Goal: Information Seeking & Learning: Find contact information

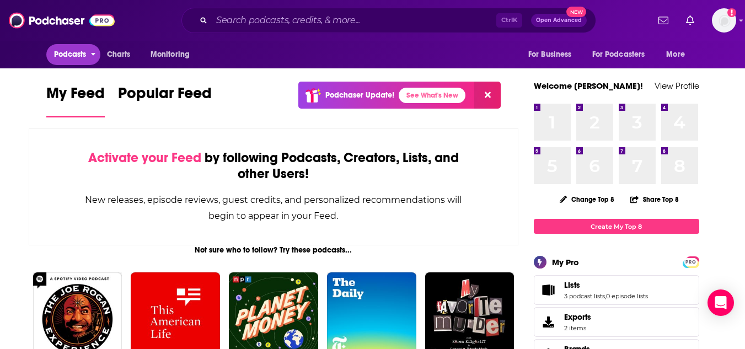
click at [73, 55] on span "Podcasts" at bounding box center [70, 54] width 33 height 15
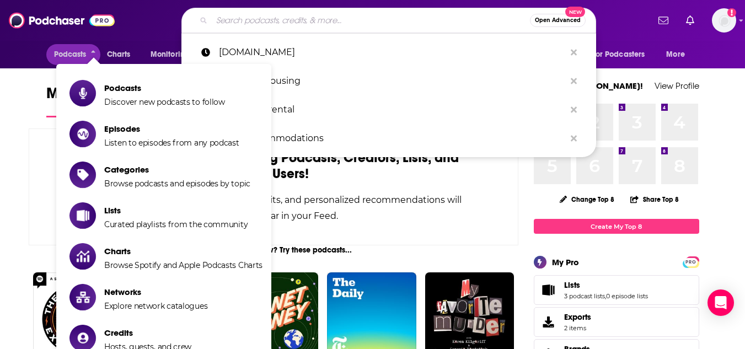
click at [397, 22] on input "Search podcasts, credits, & more..." at bounding box center [371, 21] width 318 height 18
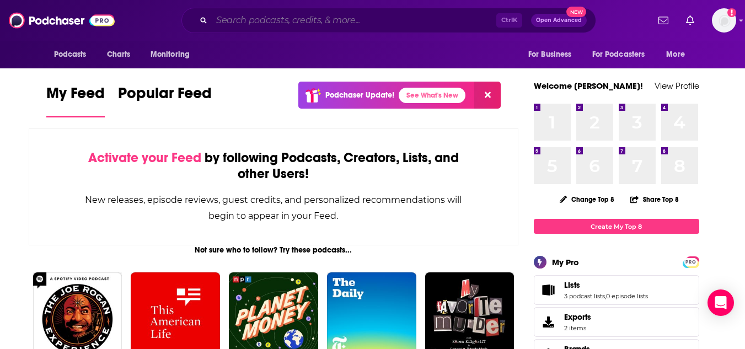
click at [368, 19] on input "Search podcasts, credits, & more..." at bounding box center [354, 21] width 285 height 18
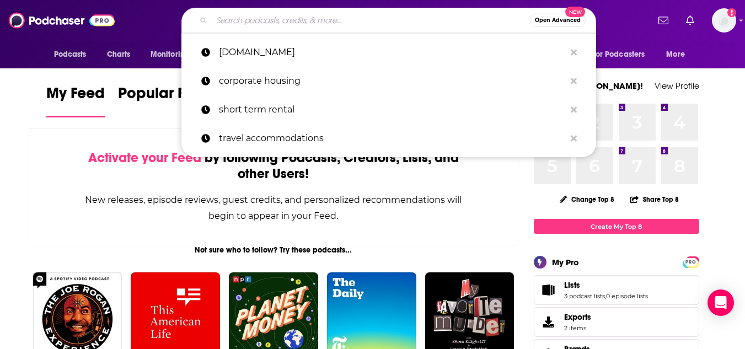
click at [269, 27] on input "Search podcasts, credits, & more..." at bounding box center [371, 21] width 318 height 18
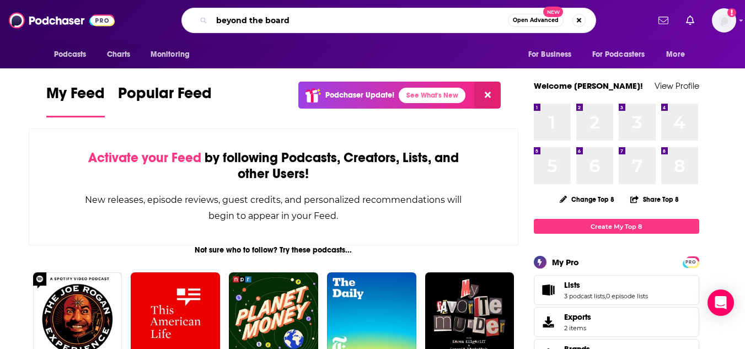
type input "beyond the board"
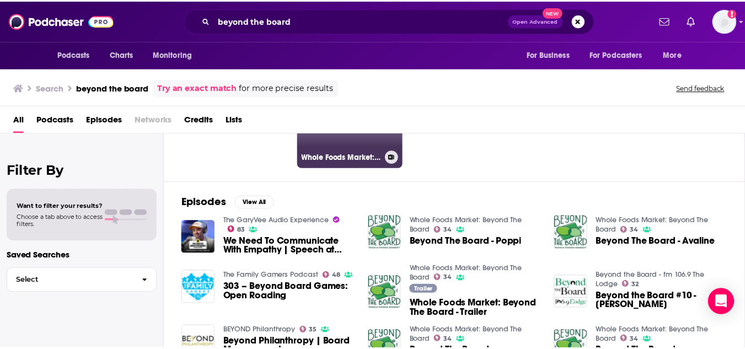
scroll to position [110, 0]
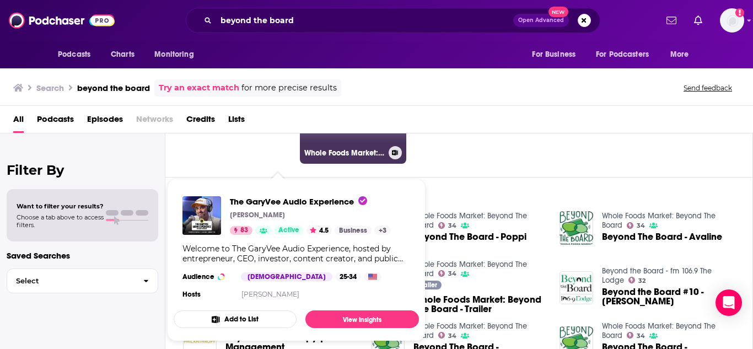
click at [338, 148] on h3 "Whole Foods Market: Beyond The Board" at bounding box center [344, 152] width 80 height 9
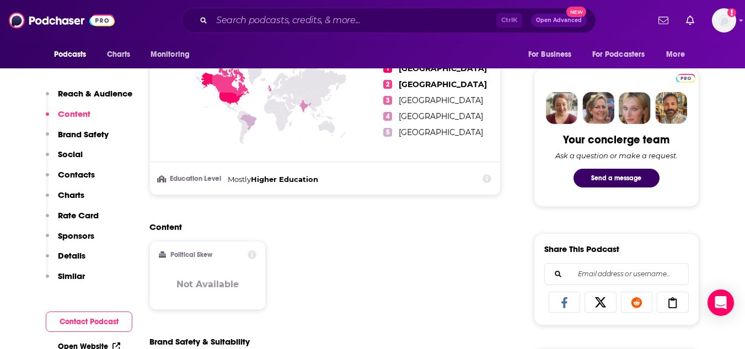
scroll to position [496, 0]
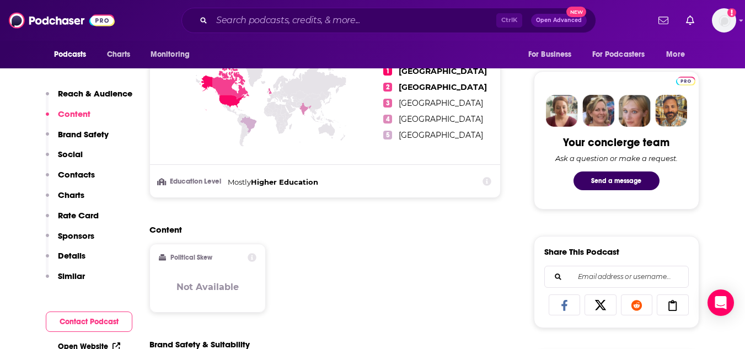
click at [61, 172] on p "Contacts" at bounding box center [76, 174] width 37 height 10
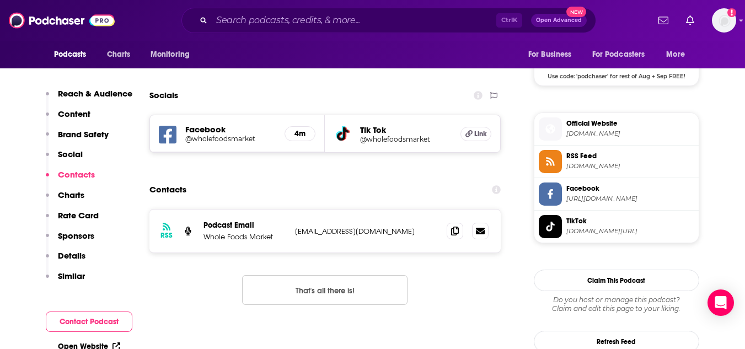
scroll to position [862, 0]
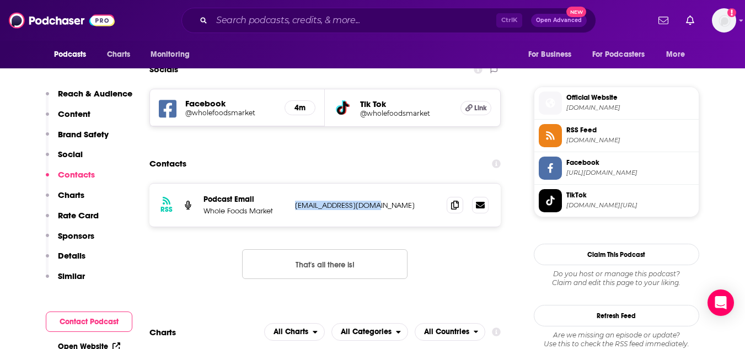
drag, startPoint x: 398, startPoint y: 205, endPoint x: 298, endPoint y: 205, distance: 100.4
click at [298, 205] on p "[EMAIL_ADDRESS][DOMAIN_NAME]" at bounding box center [366, 205] width 143 height 9
copy p "[EMAIL_ADDRESS][DOMAIN_NAME]"
click at [281, 25] on input "Search podcasts, credits, & more..." at bounding box center [354, 21] width 285 height 18
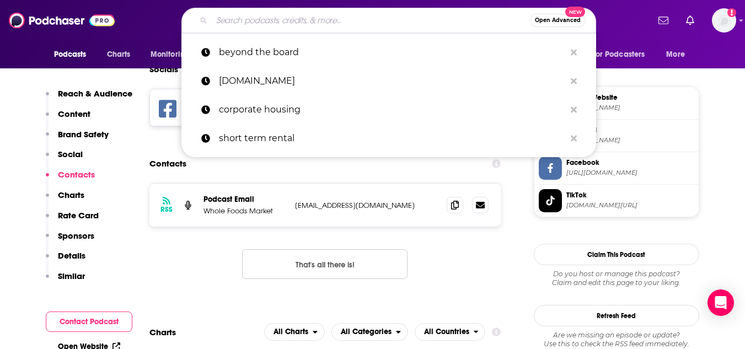
paste input "The Ultimate Human Podcast"
type input "The Ultimate Human Podcast"
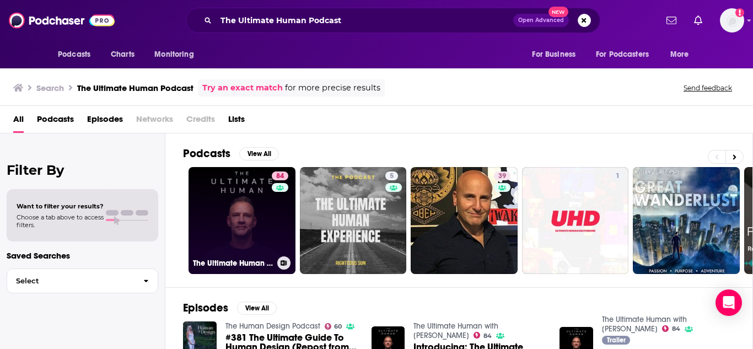
click at [224, 212] on link "84 The Ultimate Human with [PERSON_NAME]" at bounding box center [242, 220] width 107 height 107
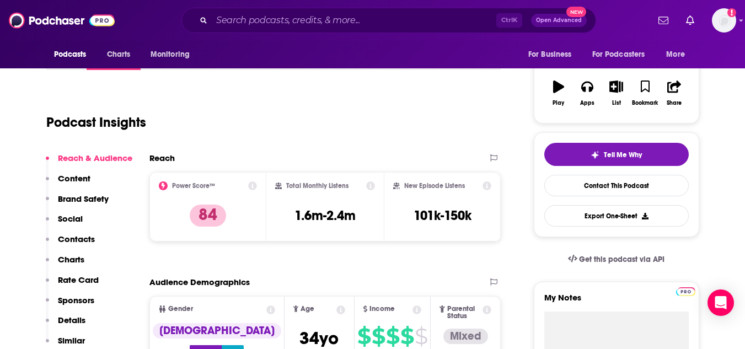
click at [89, 238] on p "Contacts" at bounding box center [76, 239] width 37 height 10
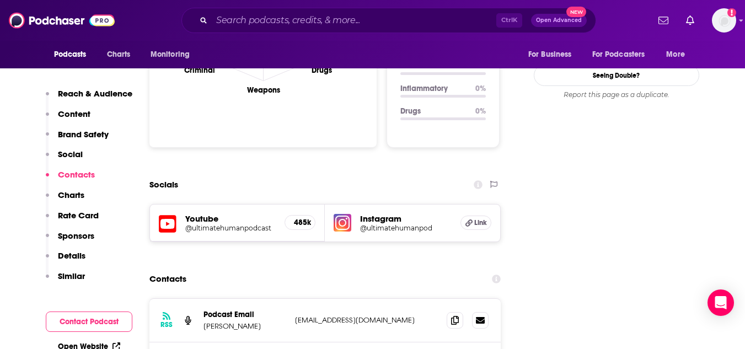
scroll to position [1210, 0]
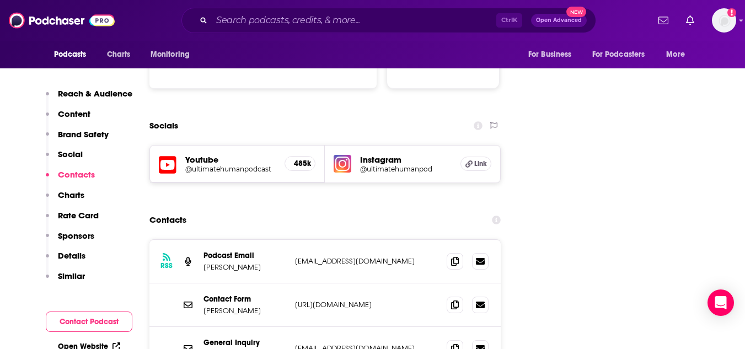
drag, startPoint x: 292, startPoint y: 299, endPoint x: 195, endPoint y: 308, distance: 97.4
click at [195, 327] on div "General Inquiry The Ultimate Human [EMAIL_ADDRESS][DOMAIN_NAME] [EMAIL_ADDRESS]…" at bounding box center [325, 348] width 352 height 43
drag, startPoint x: 284, startPoint y: 210, endPoint x: 422, endPoint y: 207, distance: 137.9
click at [0, 0] on div "Podcast Email [PERSON_NAME] [EMAIL_ADDRESS][DOMAIN_NAME] [EMAIL_ADDRESS][DOMAIN…" at bounding box center [0, 0] width 0 height 0
copy div "[EMAIL_ADDRESS][DOMAIN_NAME]"
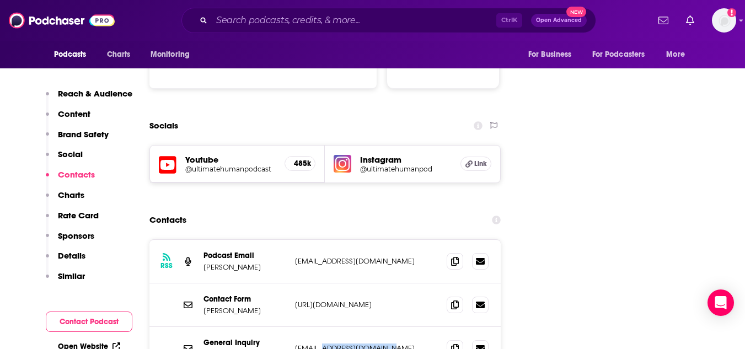
drag, startPoint x: 385, startPoint y: 299, endPoint x: 342, endPoint y: 307, distance: 43.7
click at [320, 327] on div "General Inquiry The Ultimate Human [EMAIL_ADDRESS][DOMAIN_NAME] [EMAIL_ADDRESS]…" at bounding box center [325, 348] width 352 height 43
click at [342, 327] on div "General Inquiry The Ultimate Human [EMAIL_ADDRESS][DOMAIN_NAME] [EMAIL_ADDRESS]…" at bounding box center [325, 348] width 352 height 43
drag, startPoint x: 321, startPoint y: 292, endPoint x: 277, endPoint y: 292, distance: 43.6
click at [0, 0] on div "General Inquiry The Ultimate Human [EMAIL_ADDRESS][DOMAIN_NAME] [EMAIL_ADDRESS]…" at bounding box center [0, 0] width 0 height 0
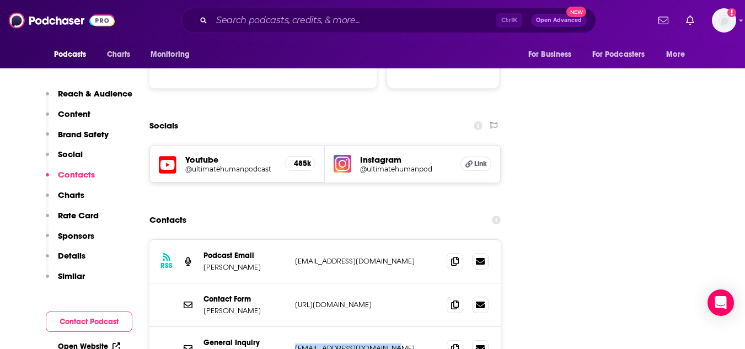
drag, startPoint x: 364, startPoint y: 307, endPoint x: 393, endPoint y: 301, distance: 29.3
click at [364, 327] on div "General Inquiry The Ultimate Human [EMAIL_ADDRESS][DOMAIN_NAME] [EMAIL_ADDRESS]…" at bounding box center [325, 348] width 352 height 43
click at [406, 344] on p "[EMAIL_ADDRESS][DOMAIN_NAME]" at bounding box center [366, 348] width 143 height 9
click at [404, 344] on p "[EMAIL_ADDRESS][DOMAIN_NAME]" at bounding box center [366, 348] width 143 height 9
drag, startPoint x: 405, startPoint y: 291, endPoint x: 292, endPoint y: 293, distance: 113.6
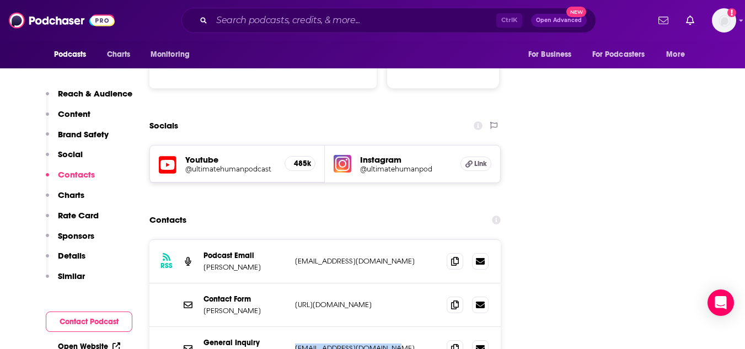
click at [293, 327] on div "General Inquiry The Ultimate Human [EMAIL_ADDRESS][DOMAIN_NAME] [EMAIL_ADDRESS]…" at bounding box center [325, 348] width 352 height 43
copy p "[EMAIL_ADDRESS][DOMAIN_NAME]"
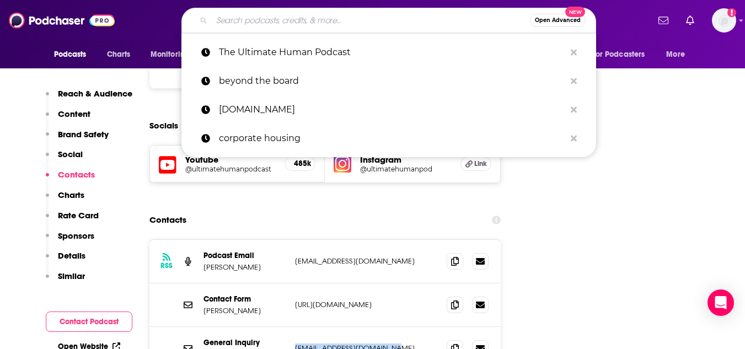
click at [282, 19] on input "Search podcasts, credits, & more..." at bounding box center [371, 21] width 318 height 18
paste input "Huberman Lab"
type input "Huberman Lab"
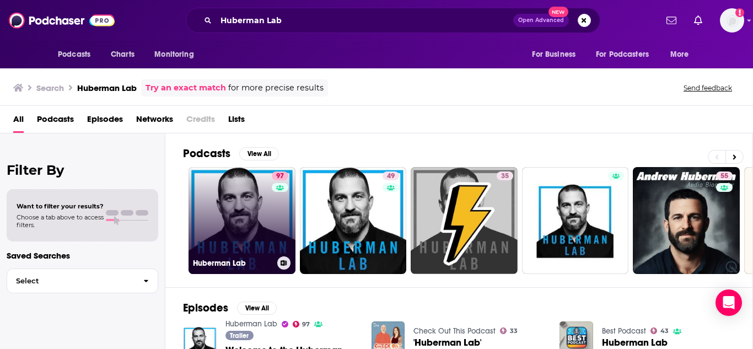
click at [268, 211] on link "97 Huberman Lab" at bounding box center [242, 220] width 107 height 107
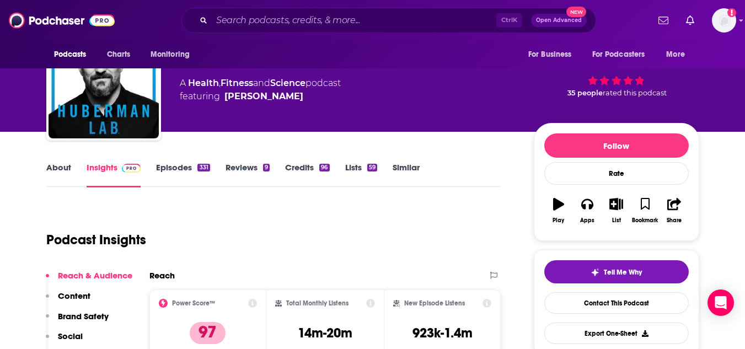
scroll to position [110, 0]
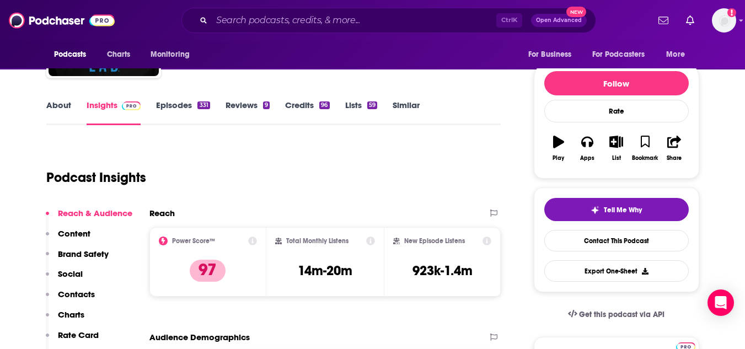
click at [79, 293] on p "Contacts" at bounding box center [76, 294] width 37 height 10
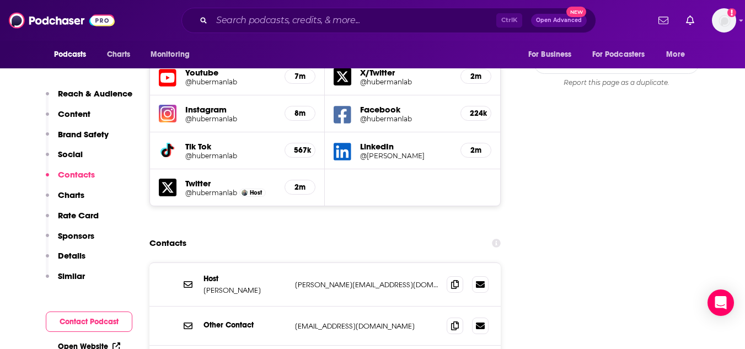
scroll to position [1295, 0]
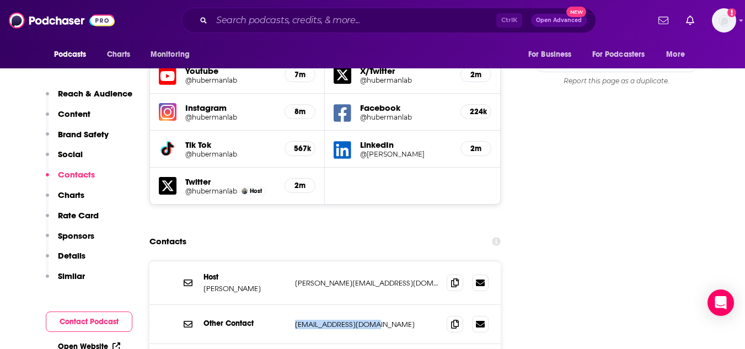
drag, startPoint x: 305, startPoint y: 249, endPoint x: 384, endPoint y: 244, distance: 79.0
click at [384, 305] on div "Other Contact [EMAIL_ADDRESS][DOMAIN_NAME] [EMAIL_ADDRESS][DOMAIN_NAME]" at bounding box center [325, 324] width 352 height 39
copy div "[EMAIL_ADDRESS][DOMAIN_NAME]"
drag, startPoint x: 302, startPoint y: 289, endPoint x: 441, endPoint y: 290, distance: 139.0
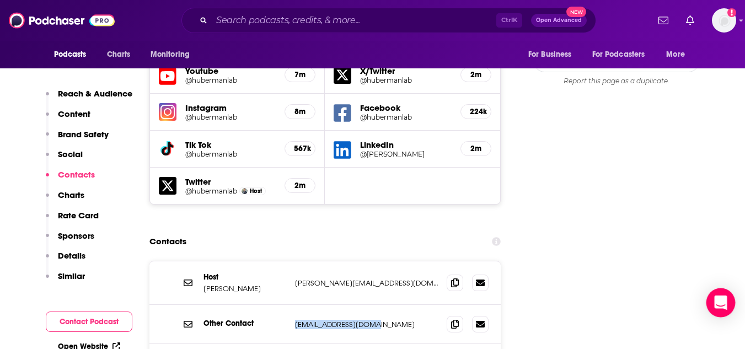
copy p "[EMAIL_ADDRESS][DOMAIN_NAME]"
click at [289, 19] on input "Search podcasts, credits, & more..." at bounding box center [354, 21] width 285 height 18
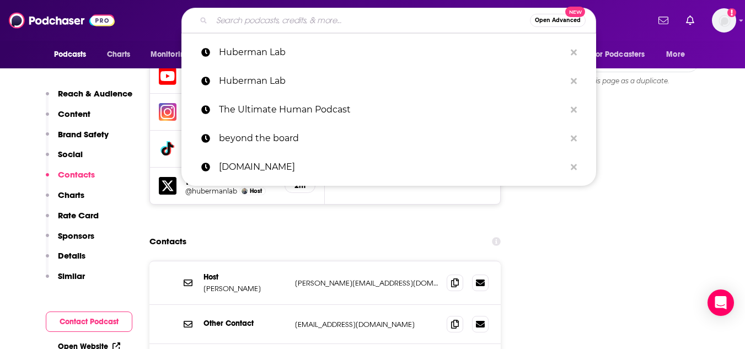
paste input "The Genius Life – [PERSON_NAME]"
type input "The Genius Life – [PERSON_NAME]"
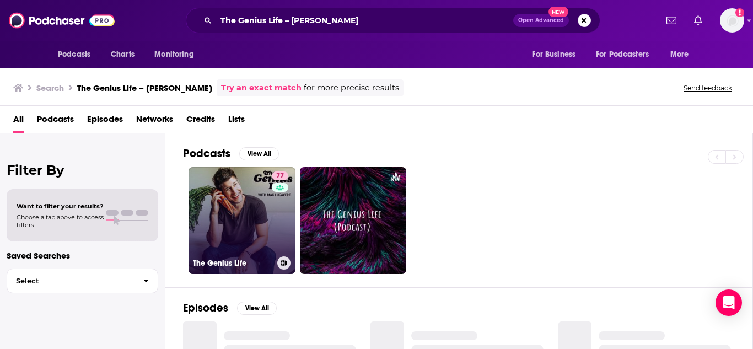
click at [224, 208] on link "77 The Genius Life" at bounding box center [242, 220] width 107 height 107
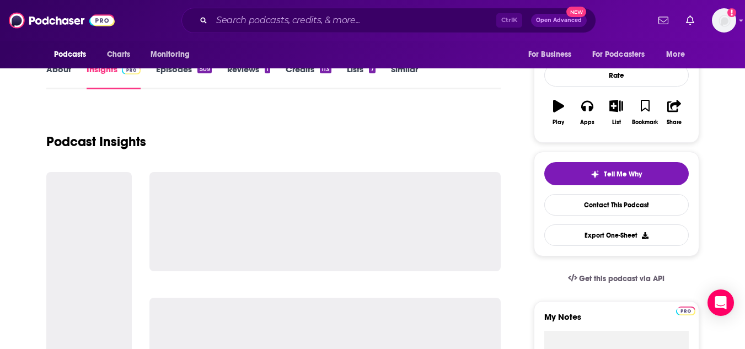
scroll to position [331, 0]
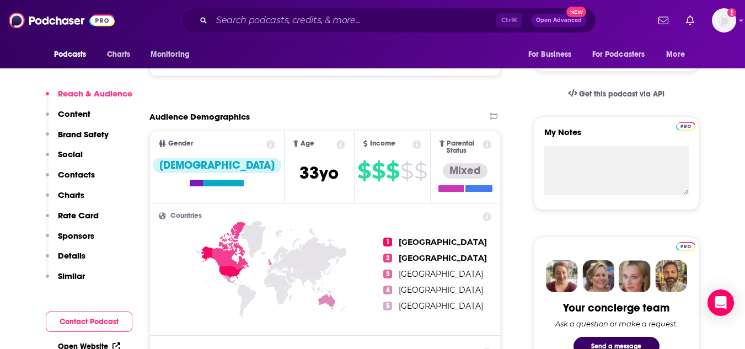
click at [62, 174] on p "Contacts" at bounding box center [76, 174] width 37 height 10
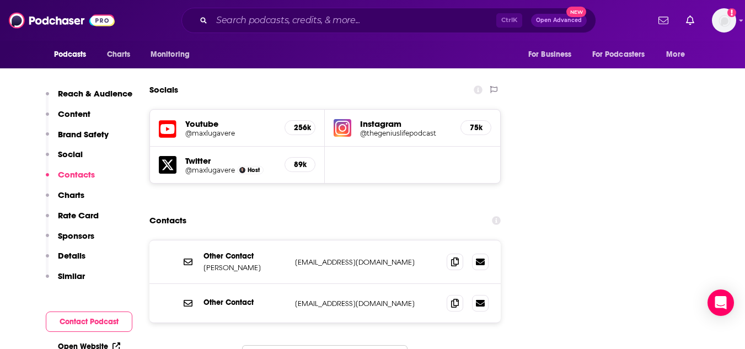
scroll to position [1246, 0]
drag, startPoint x: 385, startPoint y: 247, endPoint x: 288, endPoint y: 247, distance: 97.6
click at [288, 283] on div "Other Contact [EMAIL_ADDRESS][DOMAIN_NAME] [EMAIL_ADDRESS][DOMAIN_NAME]" at bounding box center [325, 302] width 352 height 39
copy div "[EMAIL_ADDRESS][DOMAIN_NAME]"
drag, startPoint x: 285, startPoint y: 210, endPoint x: 379, endPoint y: 202, distance: 94.6
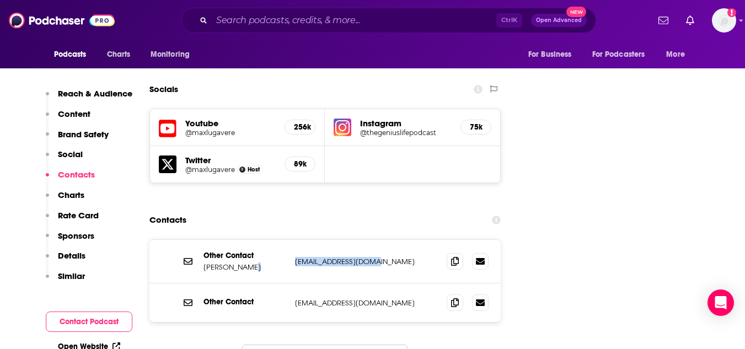
click at [0, 0] on div "Other Contact [PERSON_NAME] [EMAIL_ADDRESS][DOMAIN_NAME] [EMAIL_ADDRESS][DOMAIN…" at bounding box center [0, 0] width 0 height 0
copy div "[EMAIL_ADDRESS][DOMAIN_NAME]"
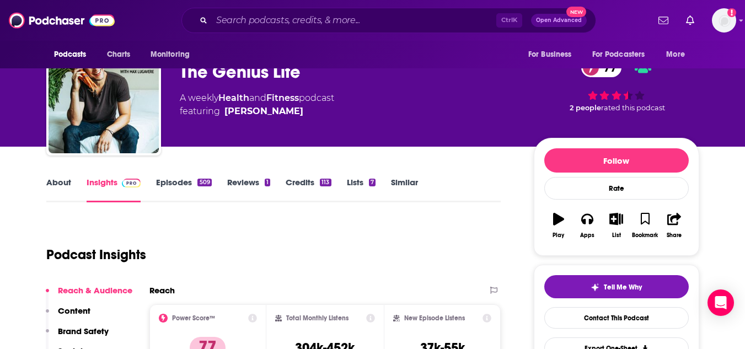
scroll to position [0, 0]
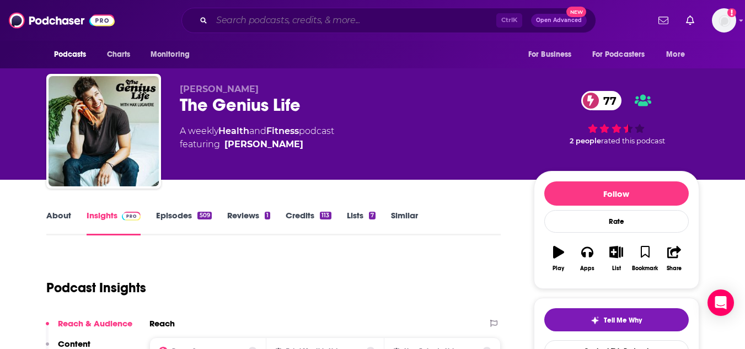
click at [315, 19] on input "Search podcasts, credits, & more..." at bounding box center [354, 21] width 285 height 18
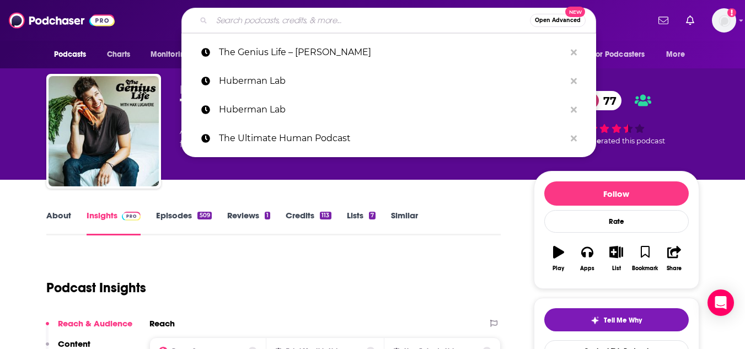
paste input "The Art of Being Well – Dr. [PERSON_NAME]"
type input "The Art of Being Well – Dr. [PERSON_NAME]"
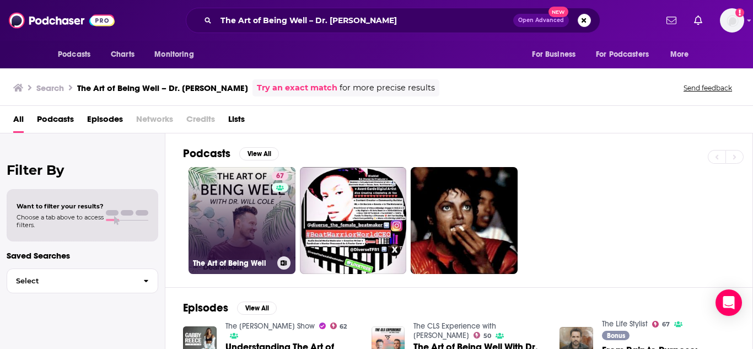
click at [231, 202] on link "67 The Art of Being Well" at bounding box center [242, 220] width 107 height 107
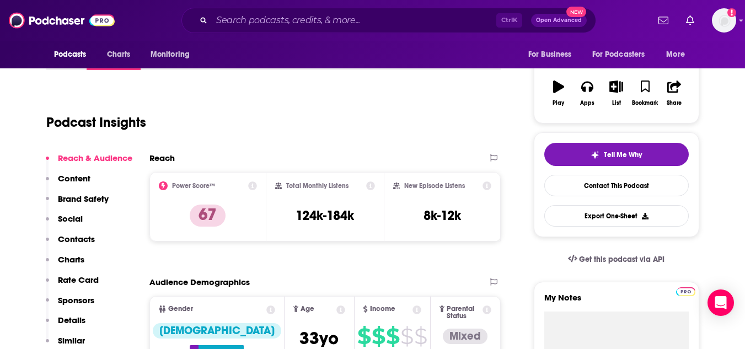
click at [78, 240] on p "Contacts" at bounding box center [76, 239] width 37 height 10
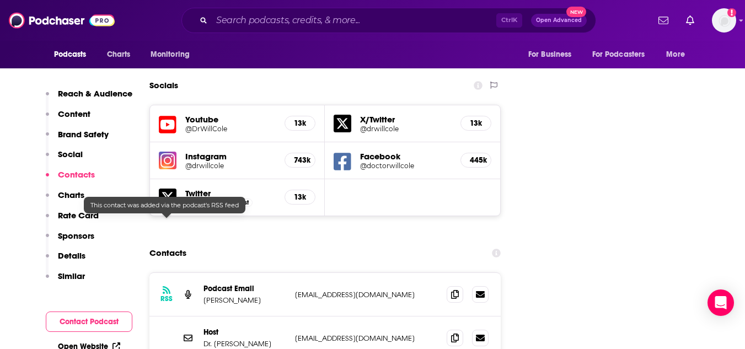
scroll to position [1283, 0]
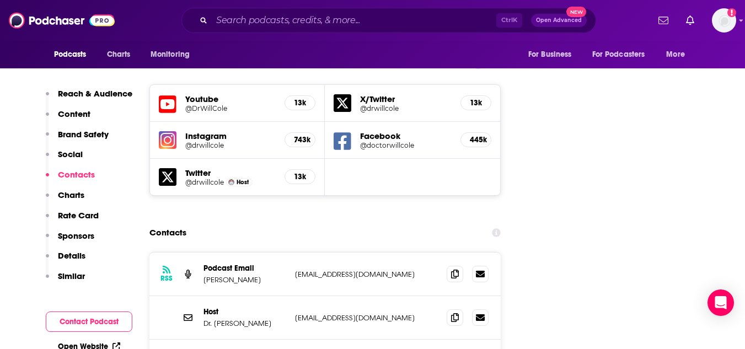
drag, startPoint x: 283, startPoint y: 212, endPoint x: 404, endPoint y: 212, distance: 121.3
click at [404, 253] on div "RSS Podcast Email [PERSON_NAME] [EMAIL_ADDRESS][DOMAIN_NAME] [EMAIL_ADDRESS][DO…" at bounding box center [325, 275] width 352 height 44
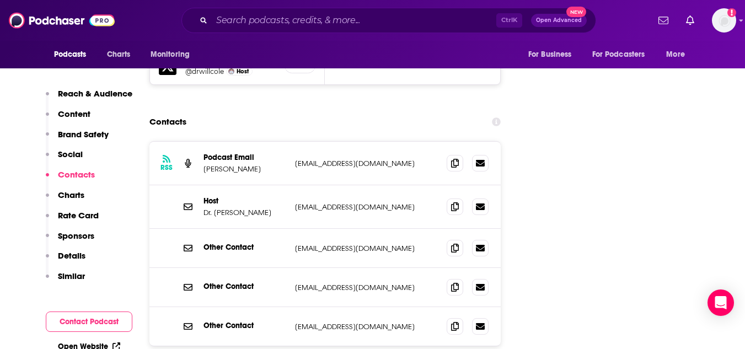
scroll to position [1393, 0]
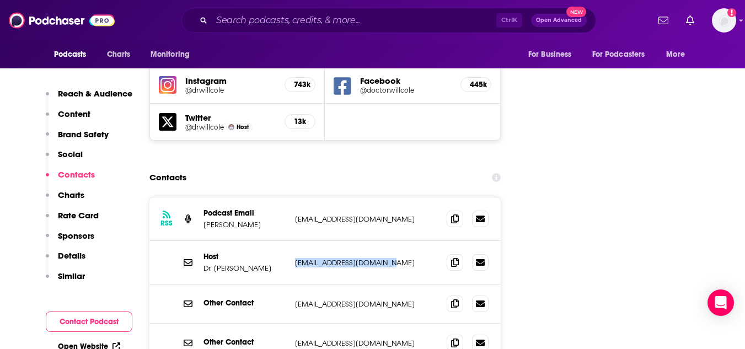
drag, startPoint x: 326, startPoint y: 195, endPoint x: 386, endPoint y: 195, distance: 60.1
click at [386, 241] on div "Host Dr. [PERSON_NAME] [EMAIL_ADDRESS][DOMAIN_NAME] [EMAIL_ADDRESS][DOMAIN_NAME]" at bounding box center [325, 263] width 352 height 44
copy p "[EMAIL_ADDRESS][DOMAIN_NAME]"
drag, startPoint x: 277, startPoint y: 243, endPoint x: 383, endPoint y: 237, distance: 106.0
click at [383, 285] on div "Other Contact [EMAIL_ADDRESS][DOMAIN_NAME] [EMAIL_ADDRESS][DOMAIN_NAME]" at bounding box center [325, 304] width 352 height 39
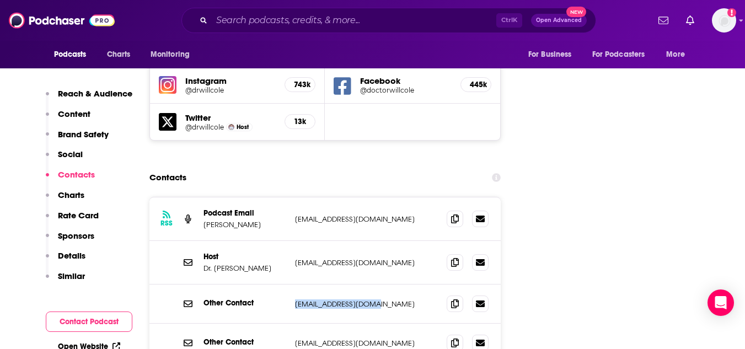
copy div "[EMAIL_ADDRESS][DOMAIN_NAME]"
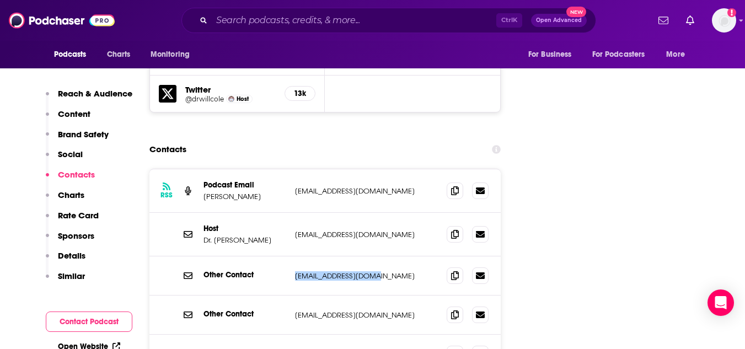
scroll to position [1393, 0]
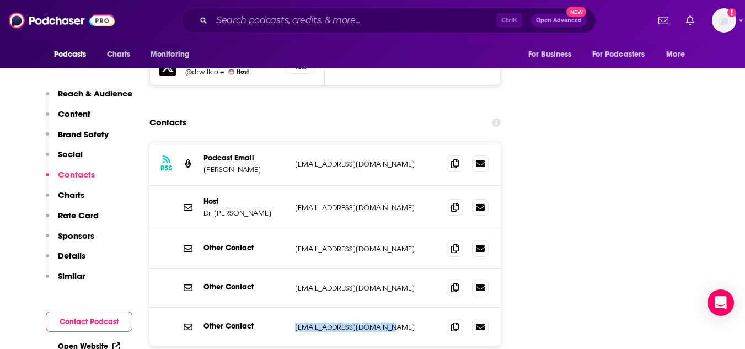
drag, startPoint x: 285, startPoint y: 259, endPoint x: 401, endPoint y: 250, distance: 117.2
click at [401, 308] on div "Other Contact [EMAIL_ADDRESS][DOMAIN_NAME] [EMAIL_ADDRESS][DOMAIN_NAME]" at bounding box center [325, 327] width 352 height 39
copy div "[EMAIL_ADDRESS][DOMAIN_NAME]"
